Goal: Information Seeking & Learning: Learn about a topic

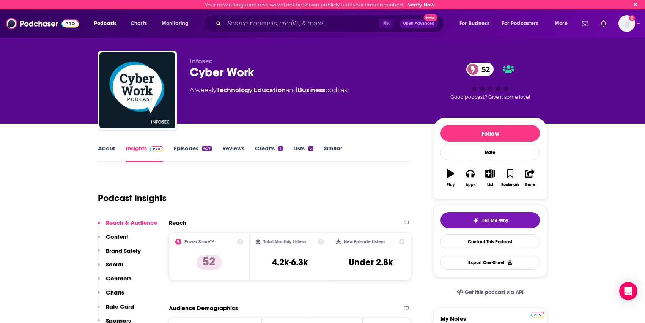
scroll to position [112, 0]
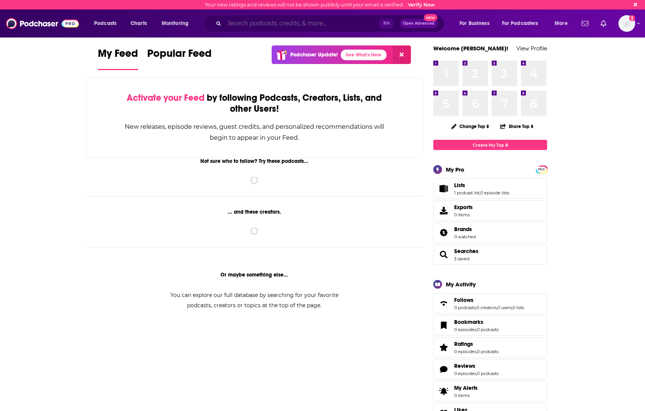
click at [247, 26] on input "Search podcasts, credits, & more..." at bounding box center [301, 23] width 155 height 12
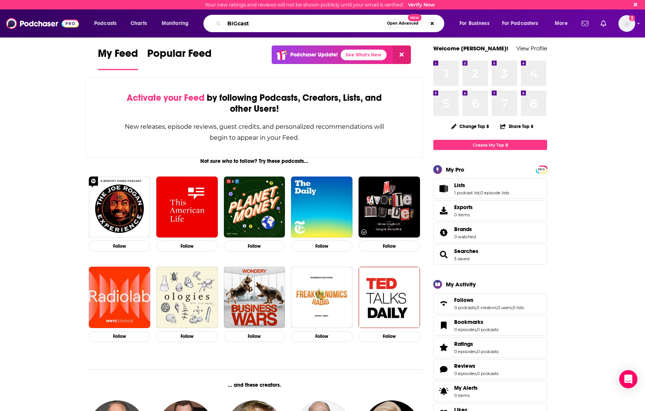
type input "BIGcast"
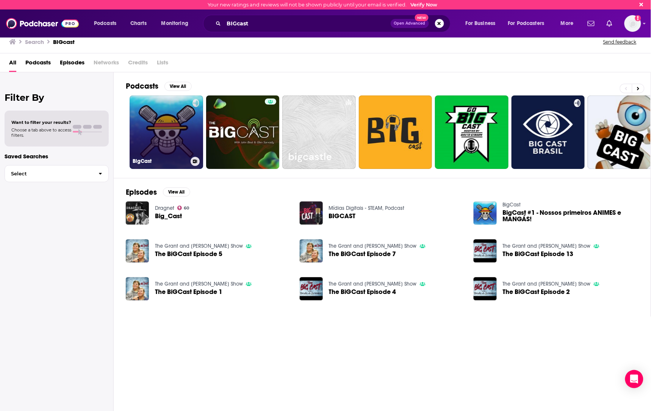
click at [163, 124] on link "BigCast" at bounding box center [167, 133] width 74 height 74
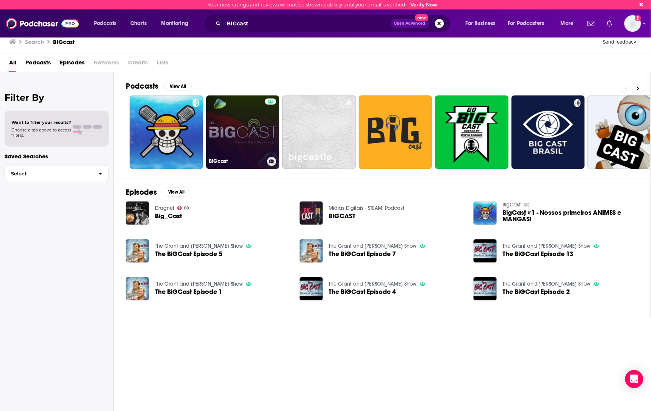
click at [228, 130] on link "BIGcast" at bounding box center [243, 133] width 74 height 74
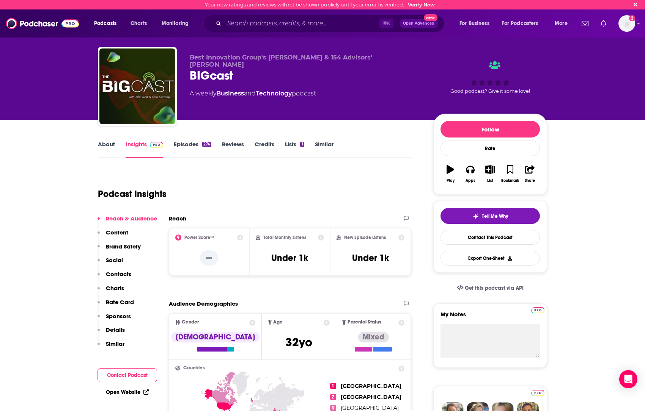
scroll to position [4, 0]
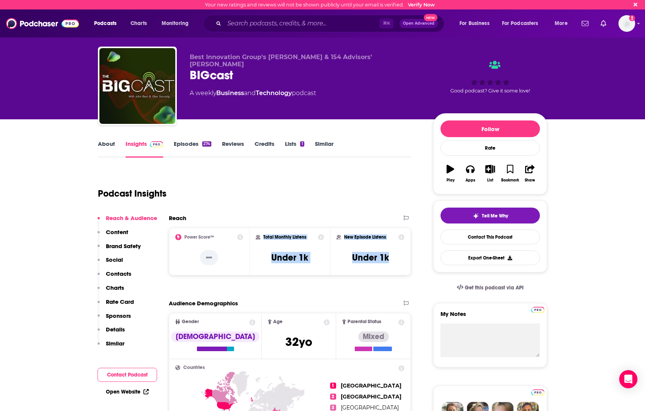
drag, startPoint x: 394, startPoint y: 261, endPoint x: 256, endPoint y: 237, distance: 140.4
click at [256, 237] on div "Power Score™ -- Total Monthly Listens Under 1k New Episode Listens Under 1k" at bounding box center [290, 252] width 242 height 48
copy div "Total Monthly Listens Under 1k New Episode Listens Under 1k"
